Goal: Task Accomplishment & Management: Manage account settings

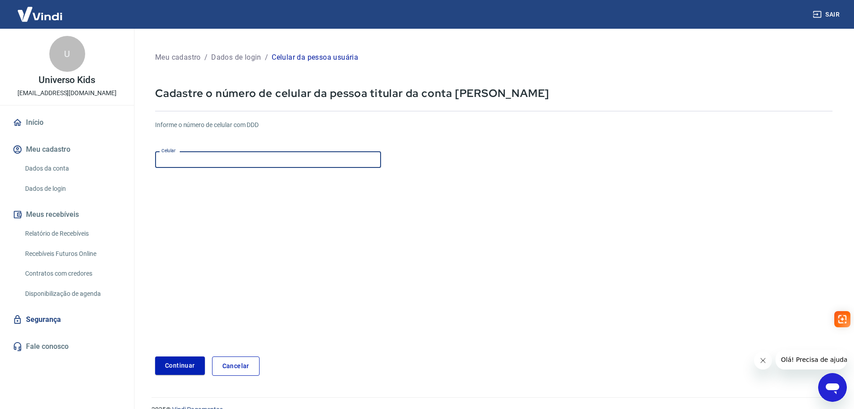
click at [251, 161] on input "Celular" at bounding box center [268, 159] width 226 height 17
click at [188, 359] on button "Continuar" at bounding box center [180, 365] width 50 height 18
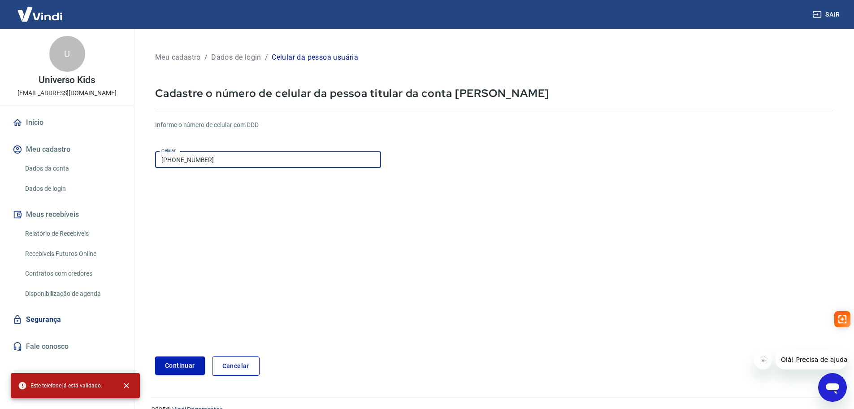
click at [216, 161] on input "[PHONE_NUMBER]" at bounding box center [268, 159] width 226 height 17
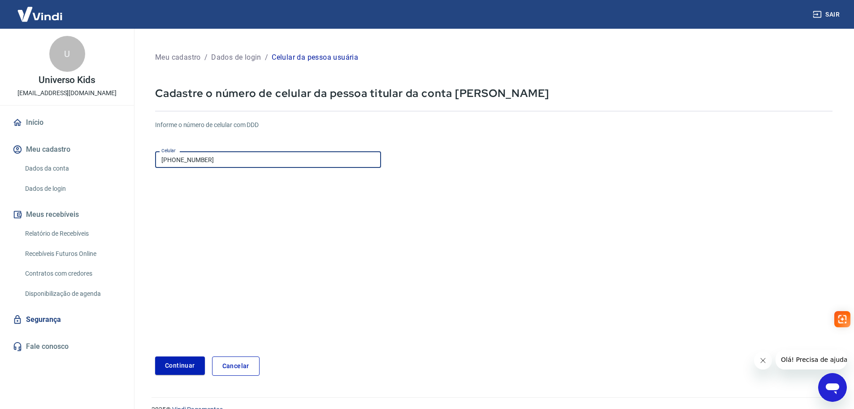
drag, startPoint x: 196, startPoint y: 159, endPoint x: 235, endPoint y: 160, distance: 38.6
click at [235, 160] on input "[PHONE_NUMBER]" at bounding box center [268, 159] width 226 height 17
type input "[PHONE_NUMBER]"
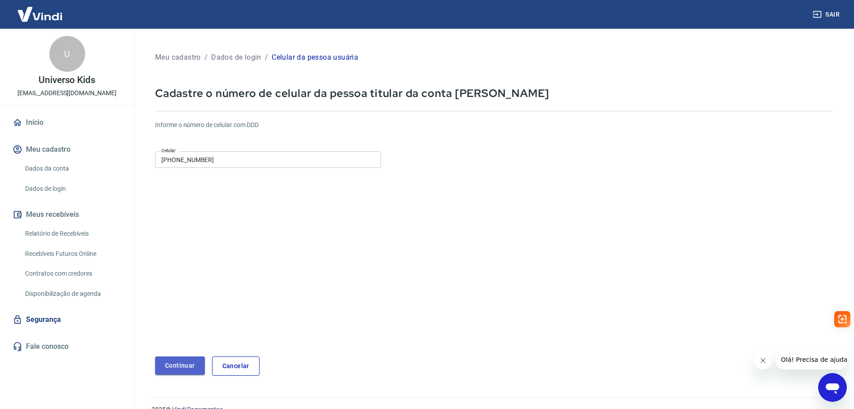
click at [179, 360] on button "Continuar" at bounding box center [180, 365] width 50 height 18
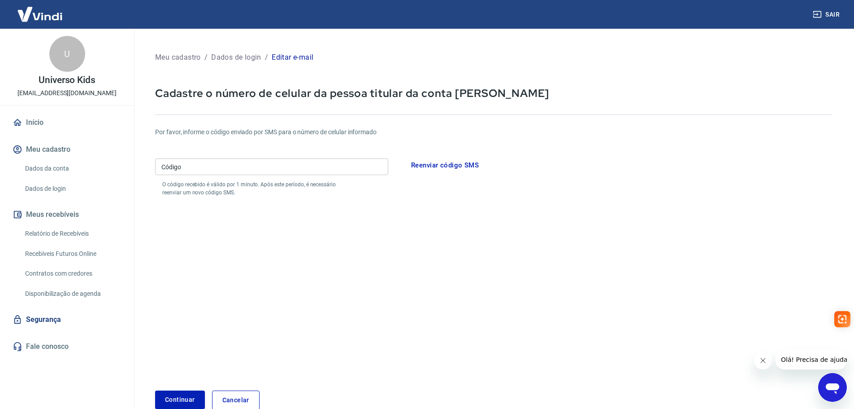
click at [60, 167] on link "Dados da conta" at bounding box center [73, 168] width 102 height 18
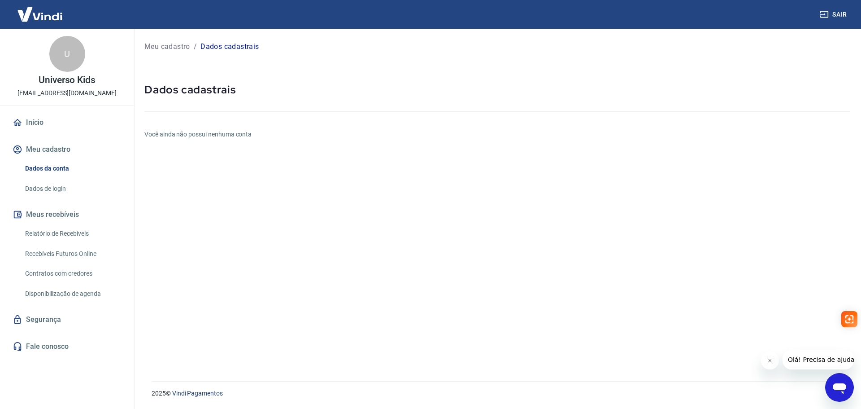
click at [48, 147] on button "Meu cadastro" at bounding box center [67, 149] width 113 height 20
